Goal: Check status

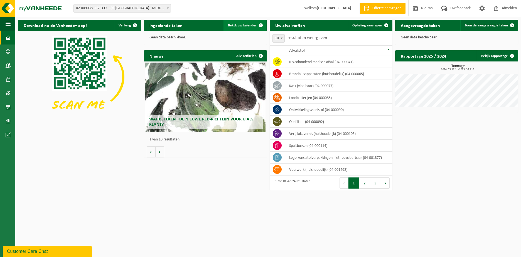
click at [251, 25] on span "Bekijk uw kalender" at bounding box center [242, 26] width 29 height 4
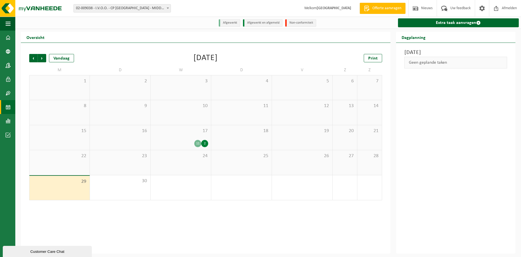
click at [193, 136] on div "17 11 2" at bounding box center [181, 137] width 60 height 25
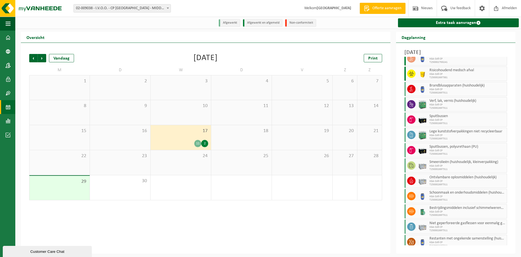
scroll to position [27, 0]
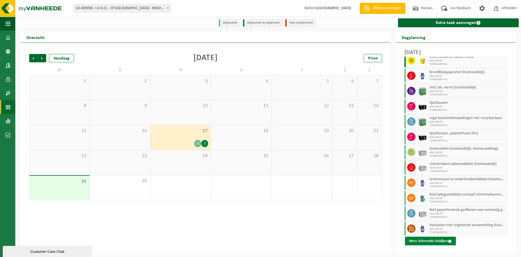
click at [440, 241] on button "Meer informatie bekijken" at bounding box center [430, 241] width 51 height 9
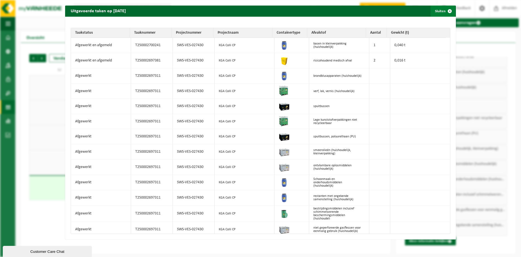
click at [446, 11] on span "button" at bounding box center [450, 11] width 11 height 11
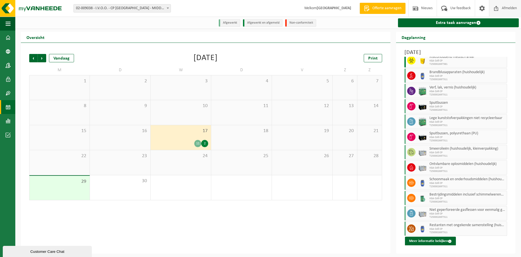
click at [510, 5] on span "Afmelden" at bounding box center [510, 8] width 18 height 16
